Goal: Information Seeking & Learning: Check status

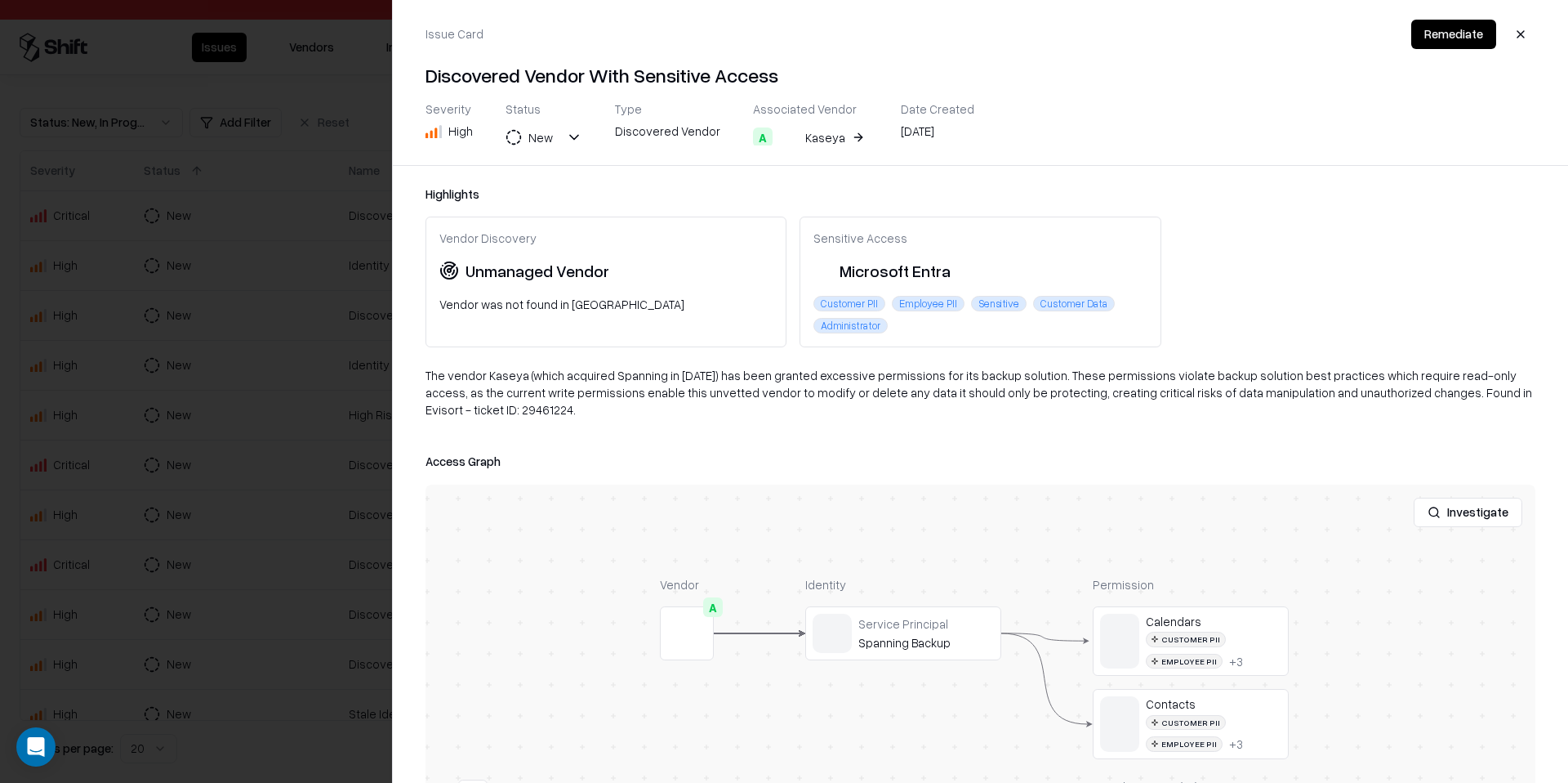
scroll to position [96, 0]
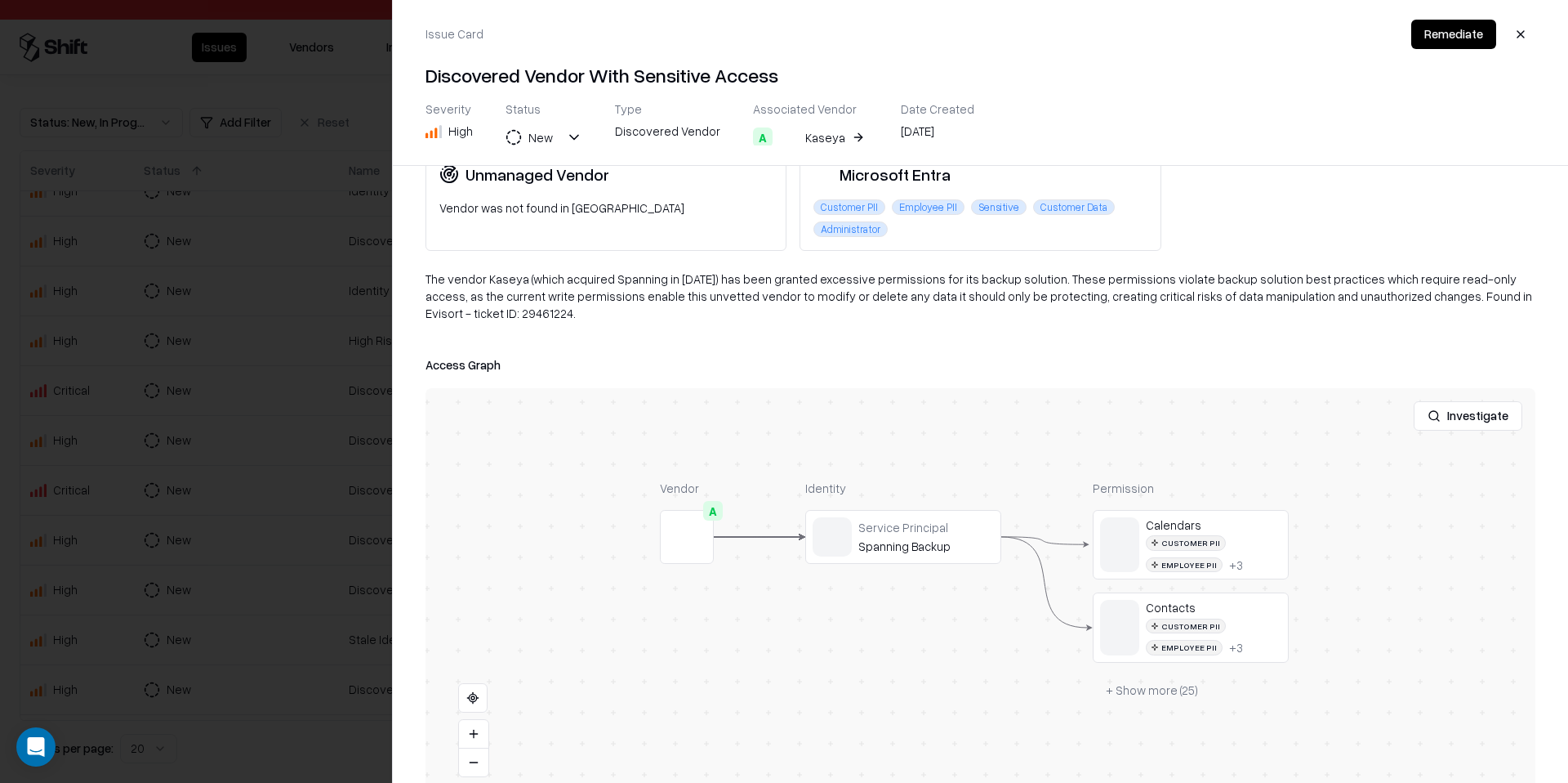
click at [349, 217] on div at bounding box center [784, 391] width 1568 height 783
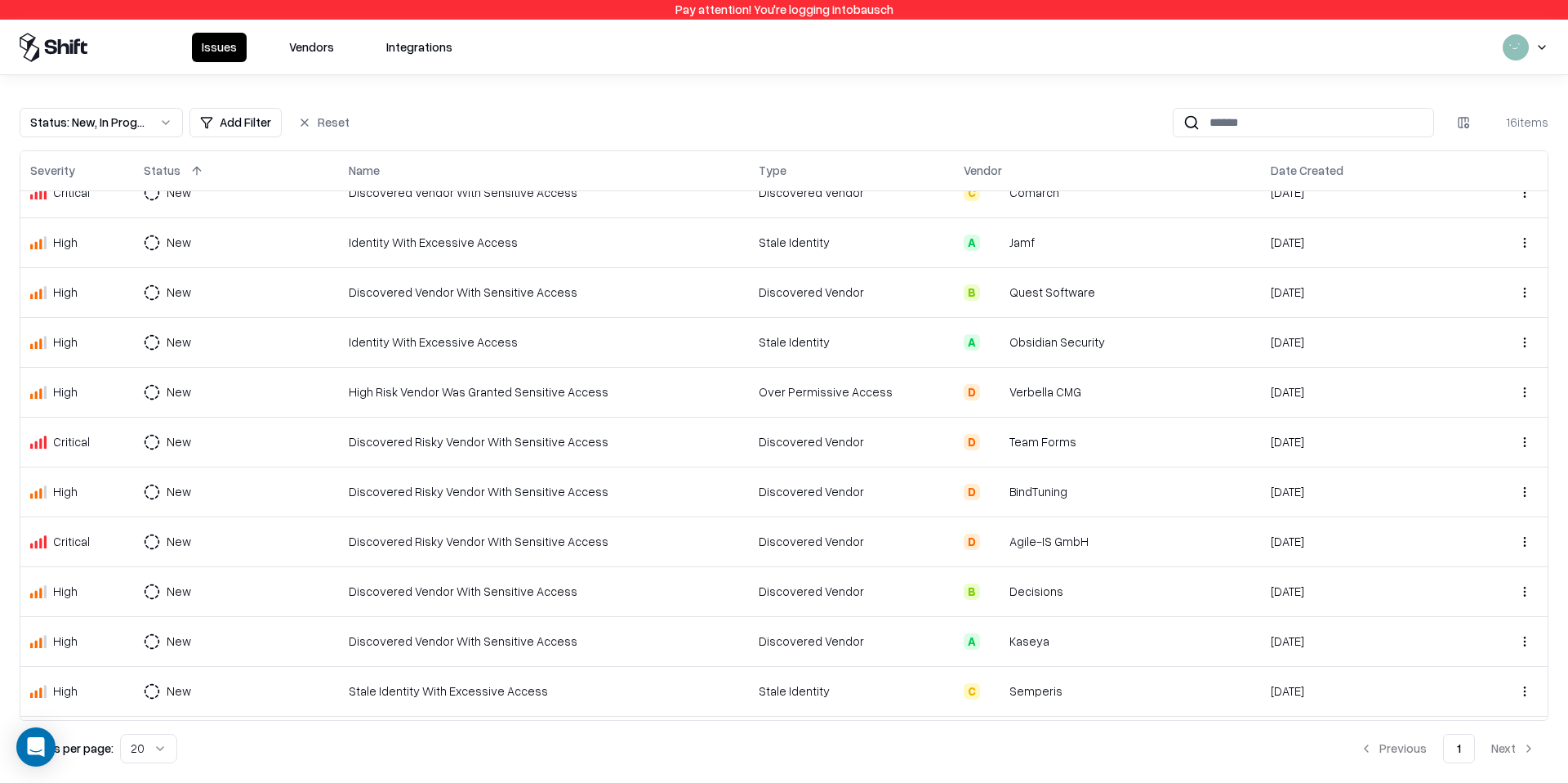
scroll to position [20, 0]
click at [675, 298] on div "Discovered Vendor With Sensitive Access" at bounding box center [544, 295] width 390 height 17
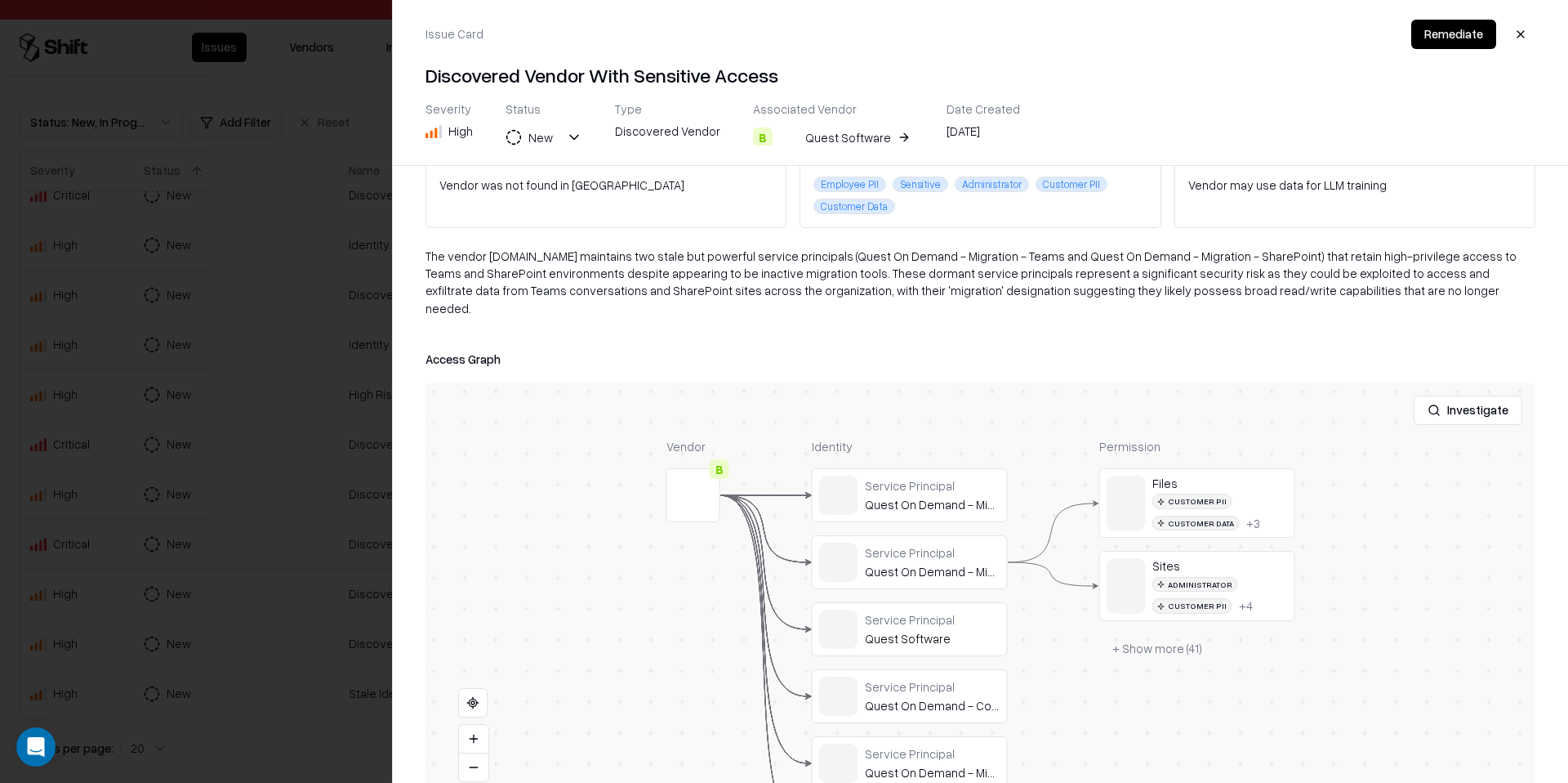
scroll to position [141, 0]
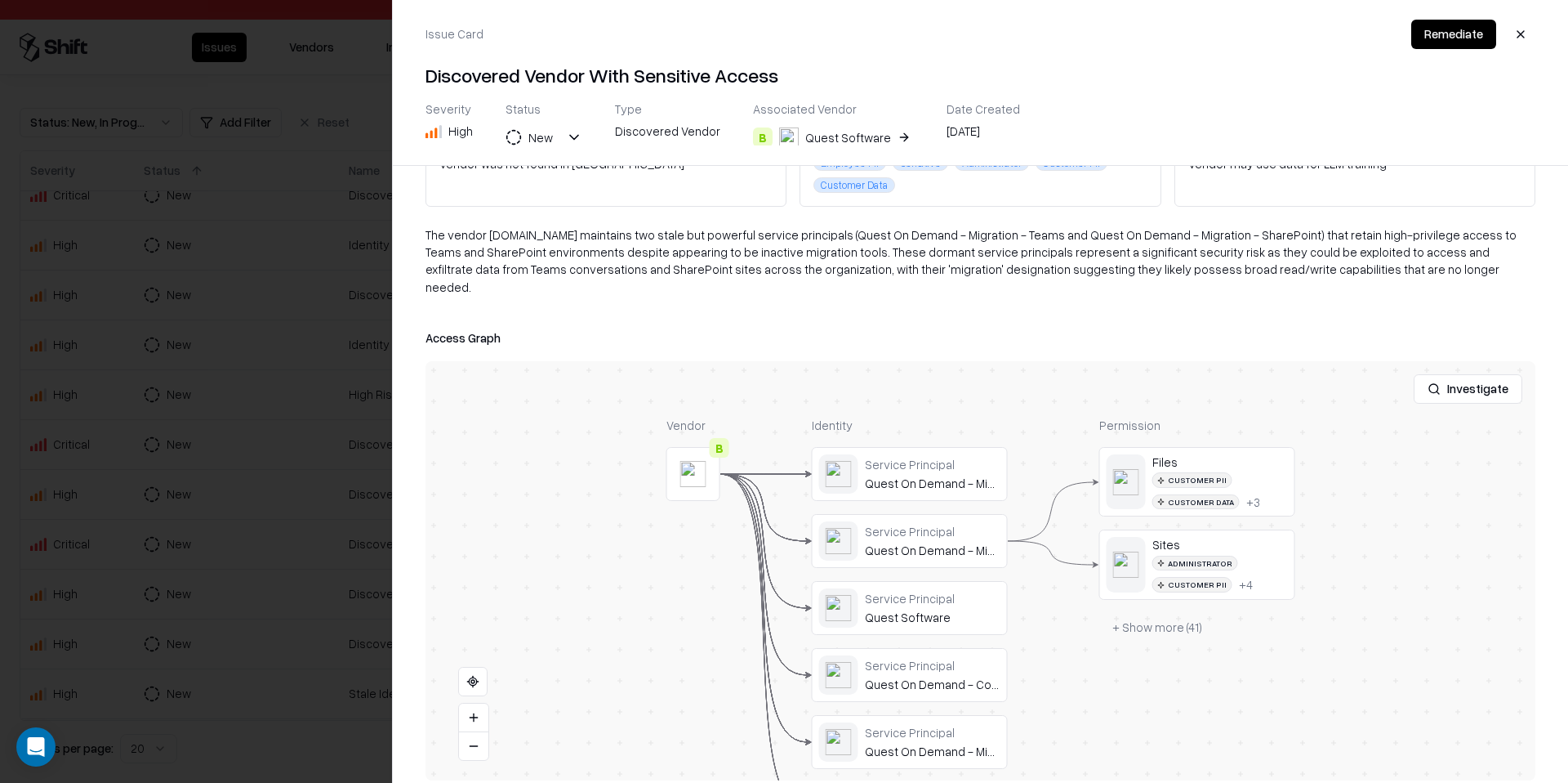
click at [1137, 613] on button "+ Show more ( 41 )" at bounding box center [1157, 628] width 116 height 29
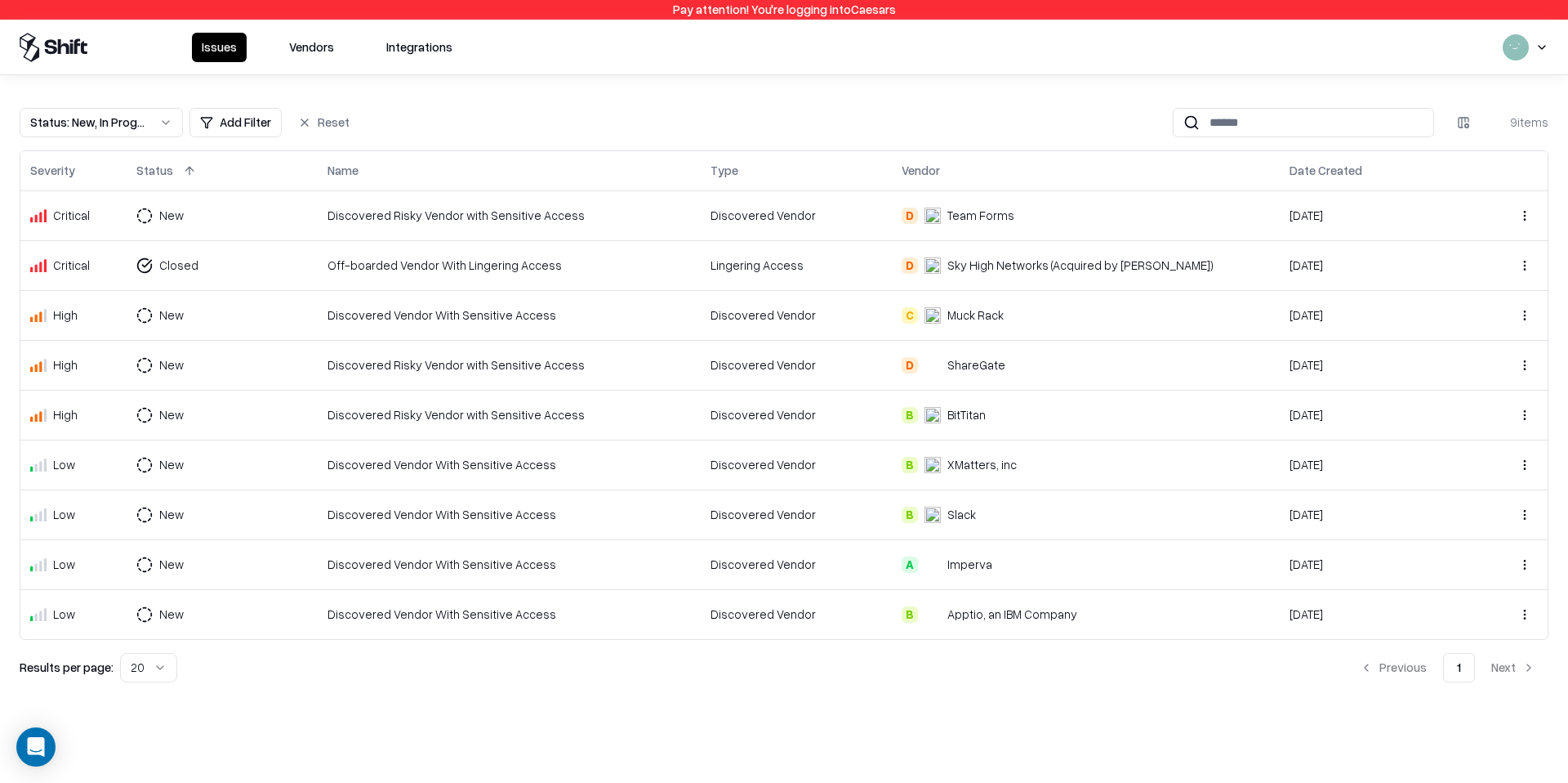
click at [575, 285] on td "Off-boarded Vendor With Lingering Access" at bounding box center [509, 265] width 382 height 50
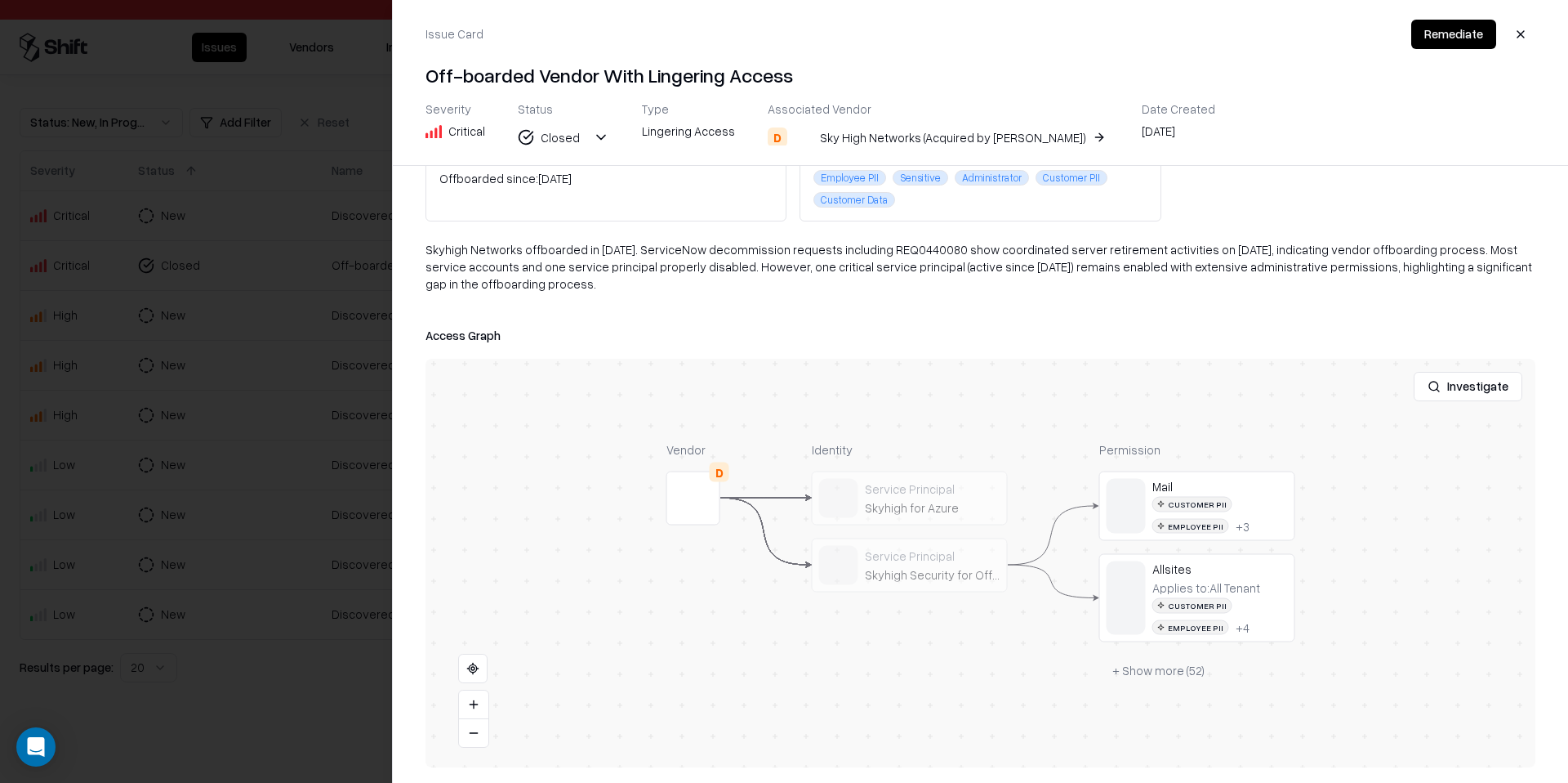
scroll to position [129, 0]
click at [1177, 664] on button "+ Show more ( 52 )" at bounding box center [1158, 666] width 119 height 29
